Goal: Book appointment/travel/reservation

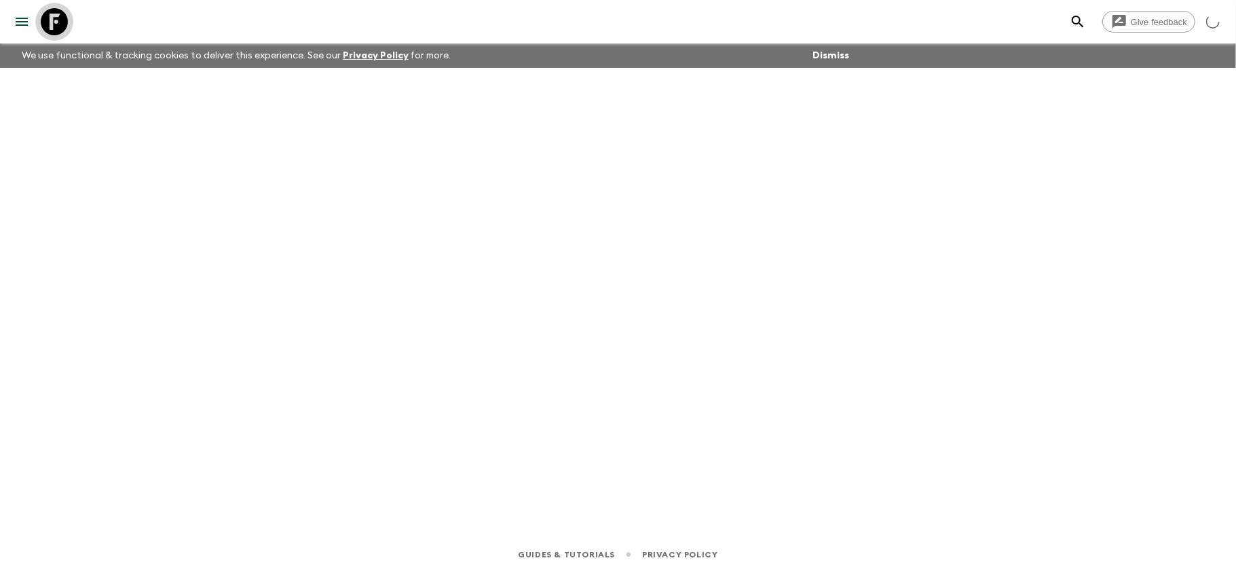
click at [49, 22] on icon at bounding box center [54, 21] width 27 height 27
click at [50, 22] on icon at bounding box center [54, 21] width 27 height 27
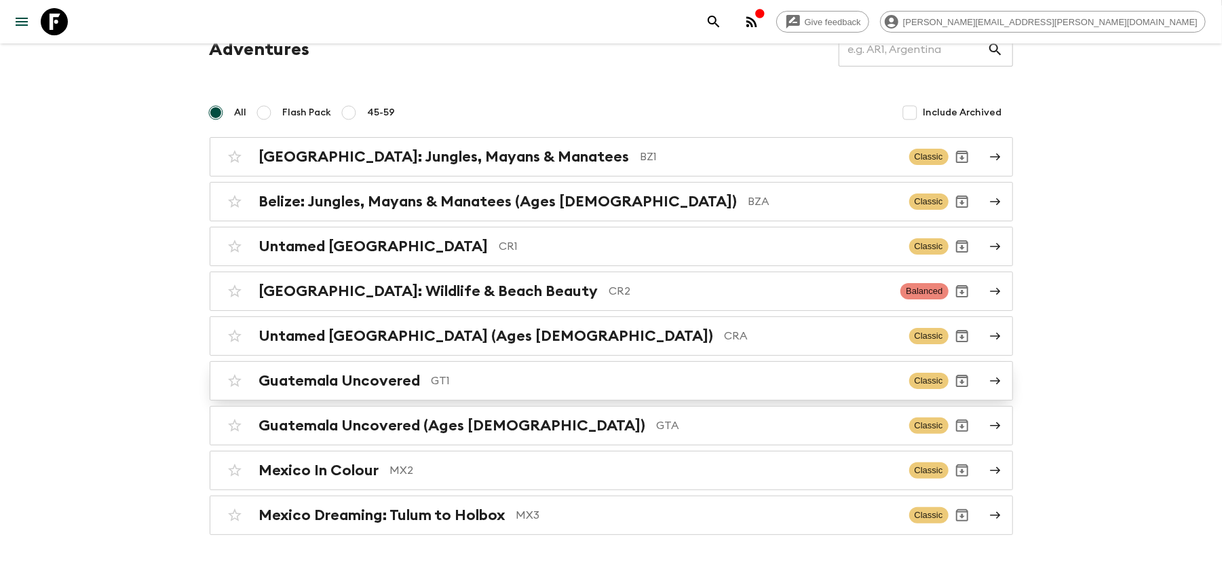
scroll to position [90, 0]
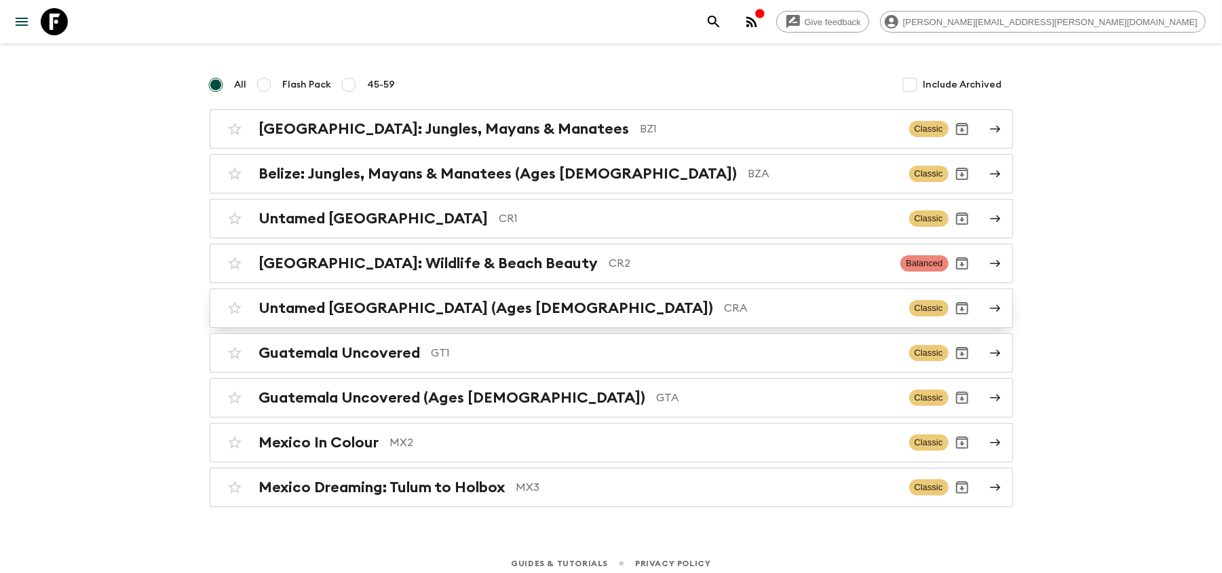
click at [725, 301] on p "CRA" at bounding box center [812, 308] width 174 height 16
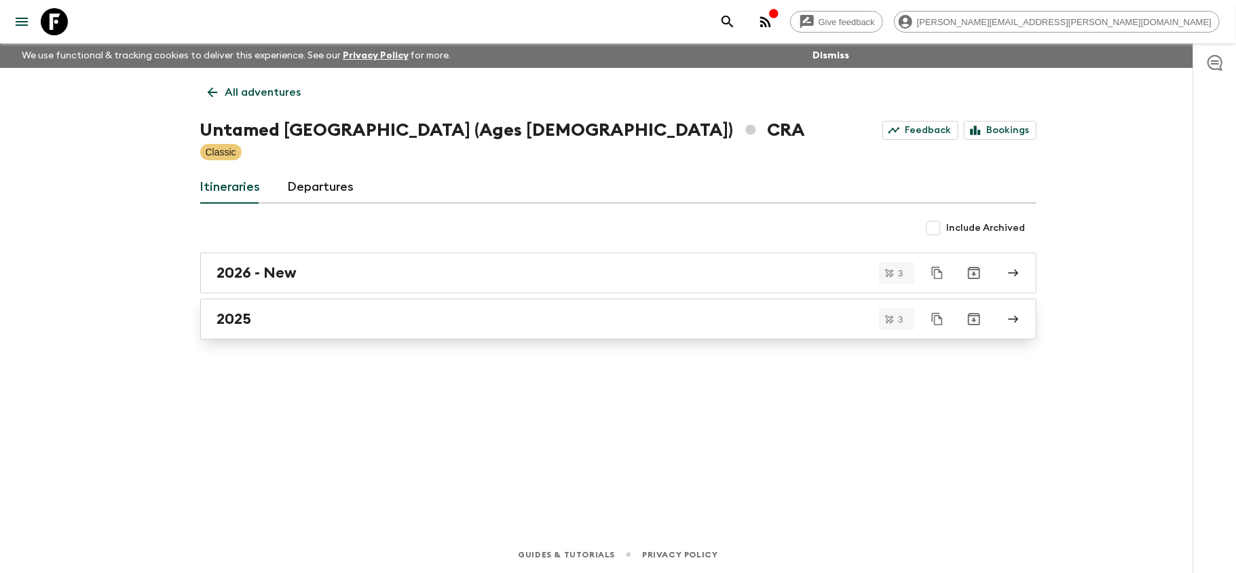
click at [392, 323] on div "2025" at bounding box center [605, 319] width 776 height 18
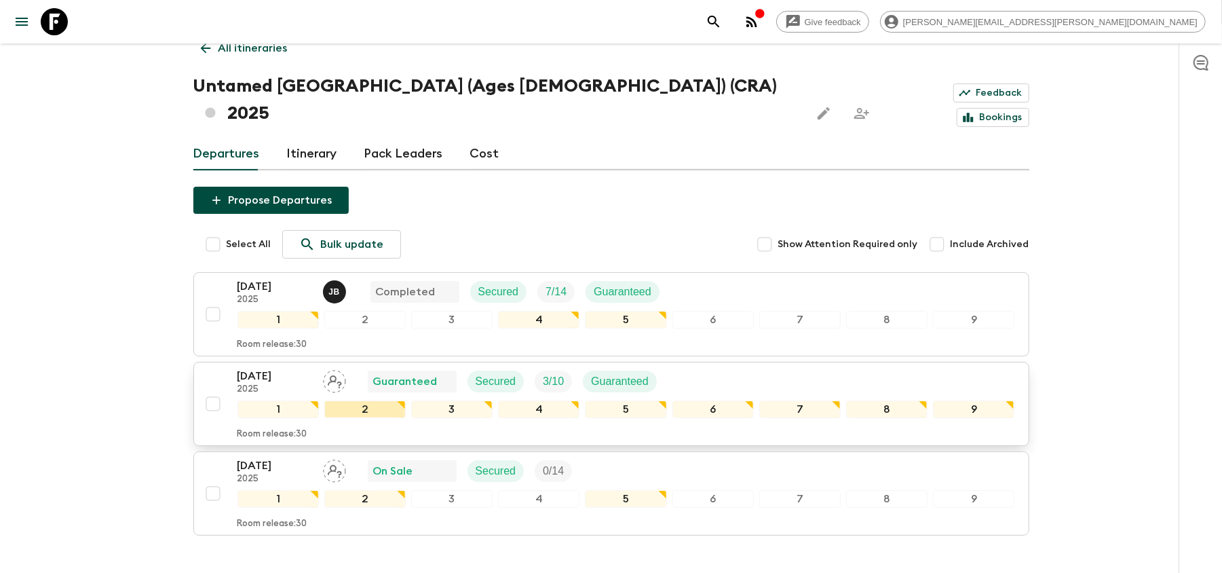
scroll to position [107, 0]
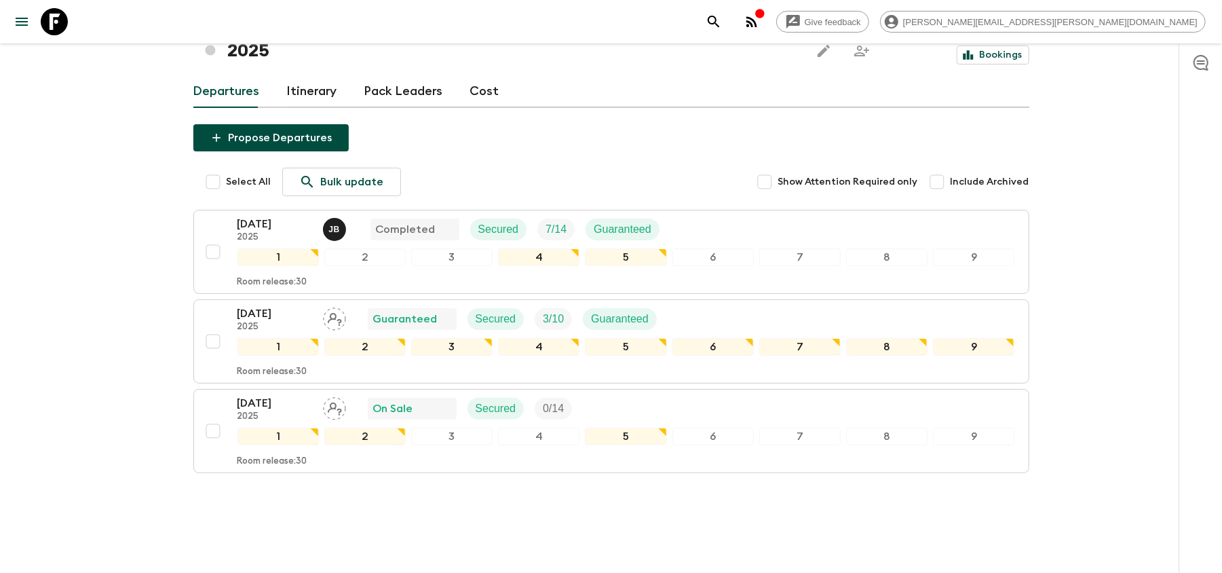
click at [56, 22] on icon at bounding box center [54, 21] width 27 height 27
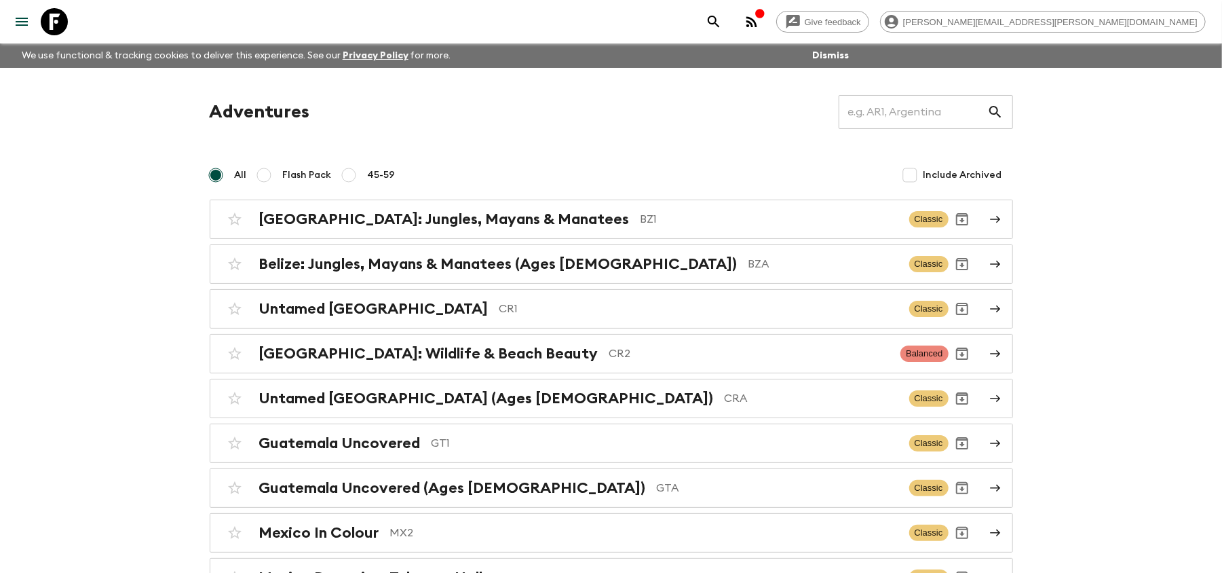
click at [61, 17] on icon at bounding box center [54, 21] width 27 height 27
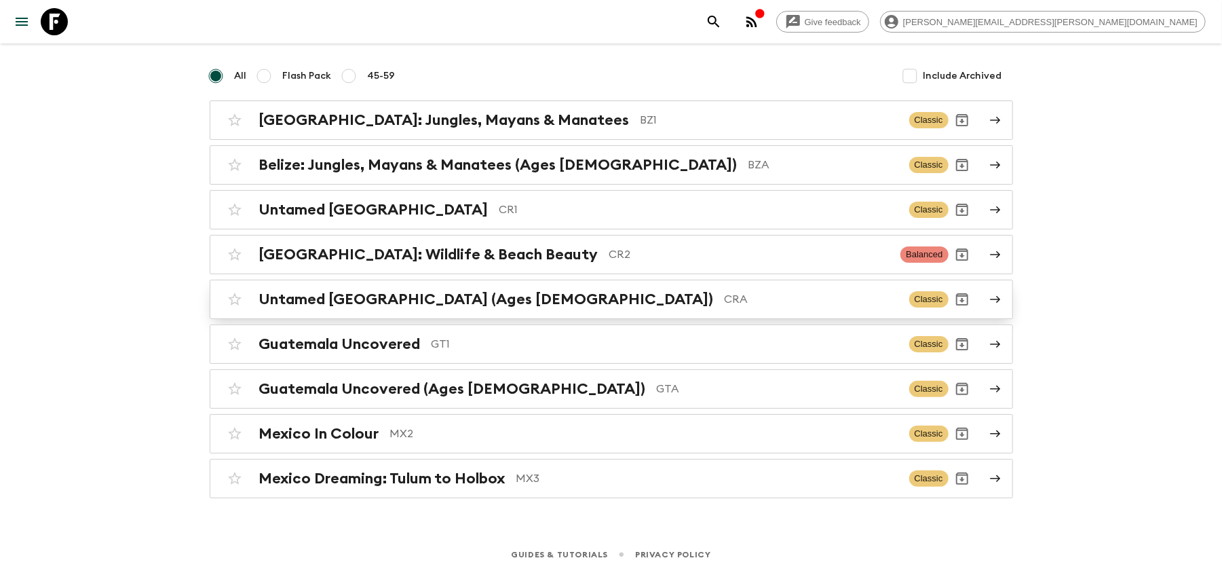
scroll to position [103, 0]
click at [522, 286] on div "Untamed [GEOGRAPHIC_DATA] (Ages [DEMOGRAPHIC_DATA]) CRA Classic" at bounding box center [585, 299] width 728 height 27
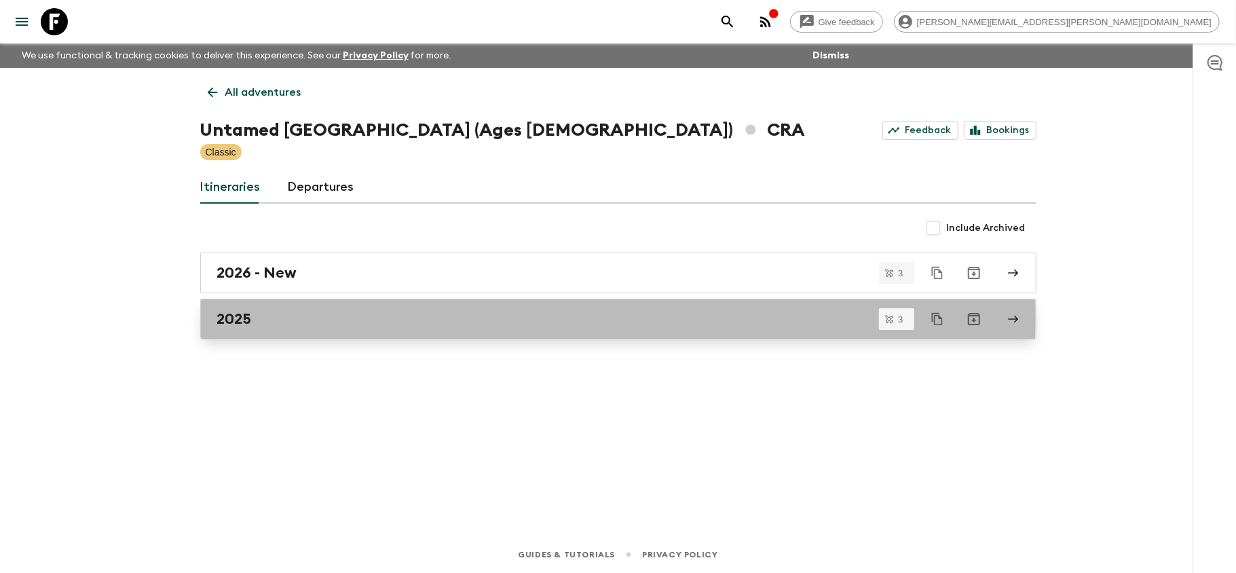
click at [288, 313] on div "2025" at bounding box center [605, 319] width 776 height 18
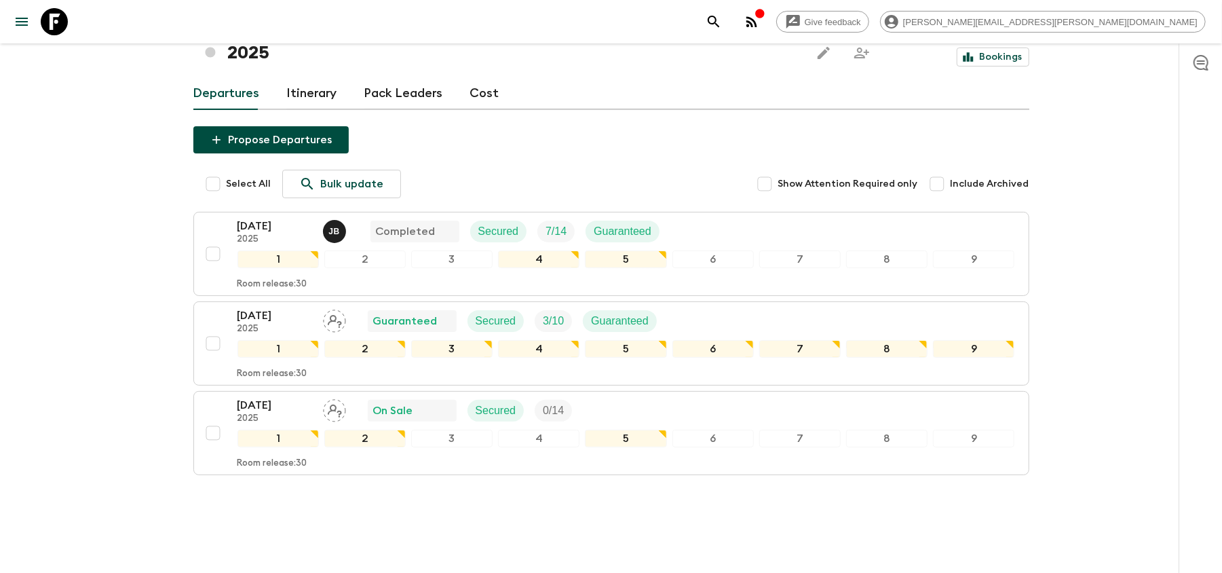
scroll to position [107, 0]
